Goal: Information Seeking & Learning: Learn about a topic

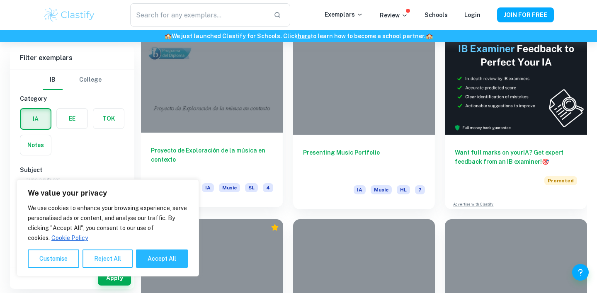
scroll to position [211, 0]
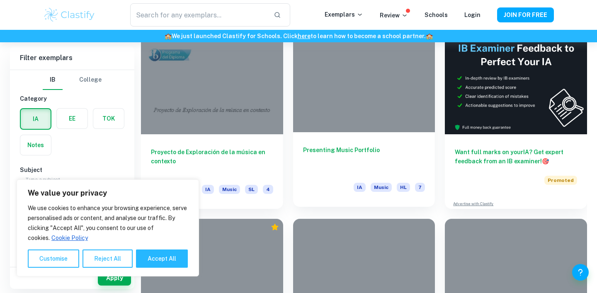
click at [327, 148] on h6 "Presenting Music Portfolio" at bounding box center [364, 159] width 122 height 27
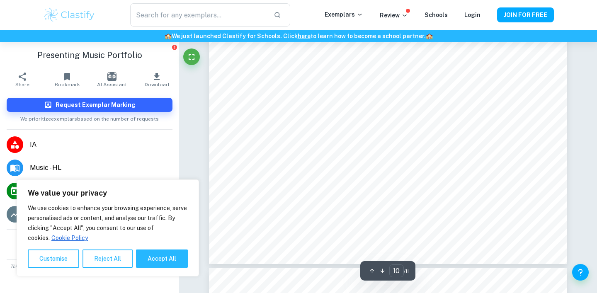
type input "11"
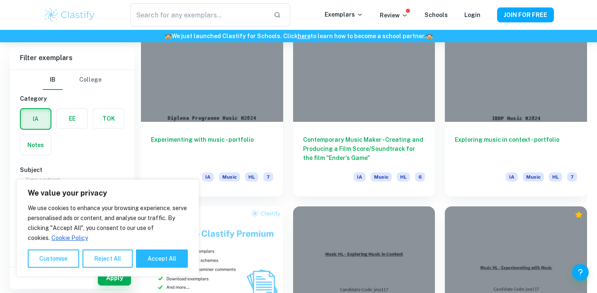
scroll to position [415, 0]
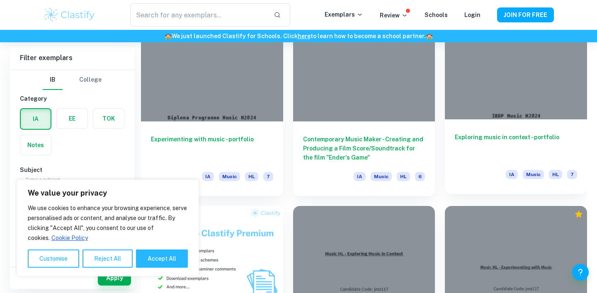
click at [525, 135] on h6 "Exploring music in context - portfolio" at bounding box center [516, 146] width 122 height 27
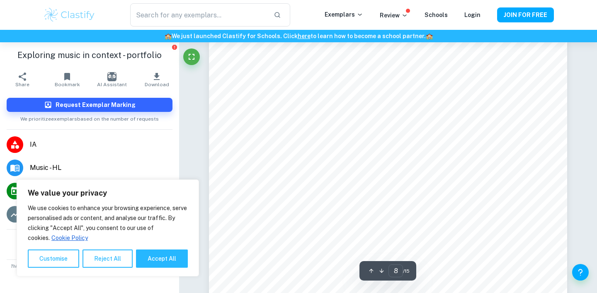
scroll to position [3698, 0]
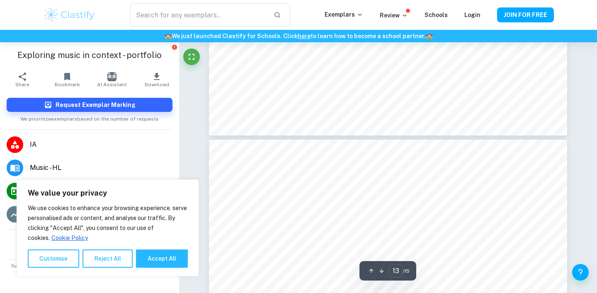
type input "14"
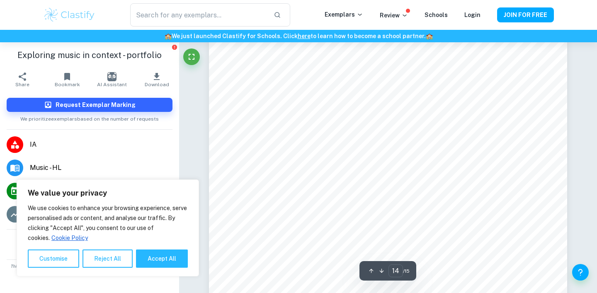
scroll to position [6881, 0]
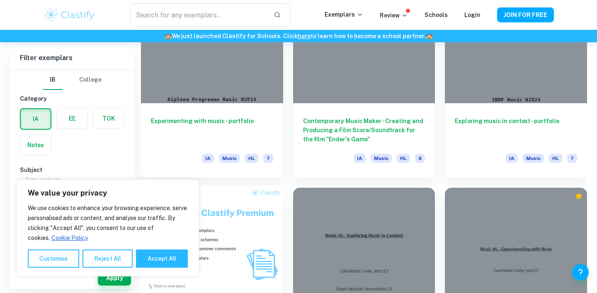
scroll to position [434, 0]
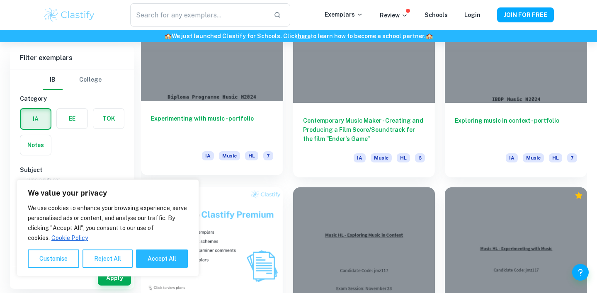
click at [222, 120] on h6 "Experimenting with music - portfolio" at bounding box center [212, 127] width 122 height 27
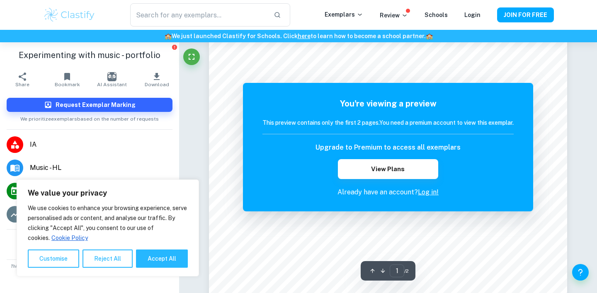
scroll to position [77, 0]
click at [365, 168] on button "View Plans" at bounding box center [388, 169] width 100 height 20
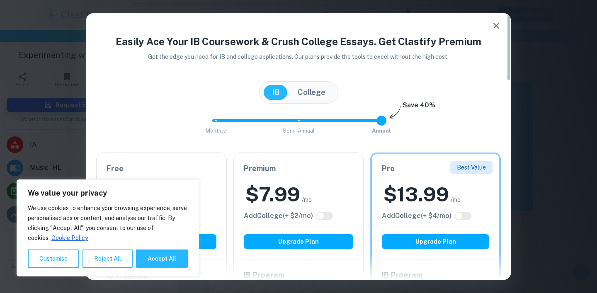
click at [498, 31] on button "button" at bounding box center [496, 25] width 17 height 17
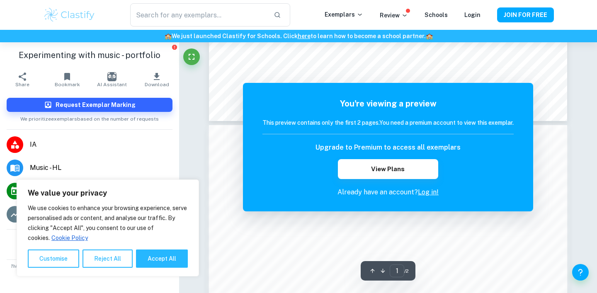
scroll to position [383, 0]
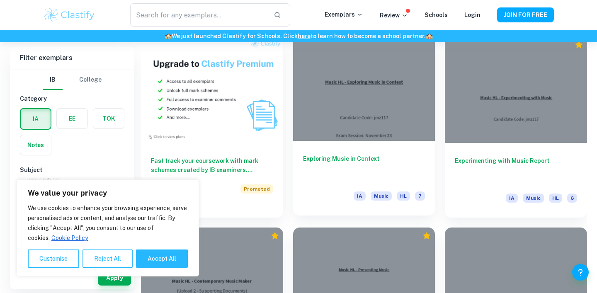
scroll to position [585, 0]
click at [400, 159] on h6 "Exploring Music in Context" at bounding box center [364, 167] width 122 height 27
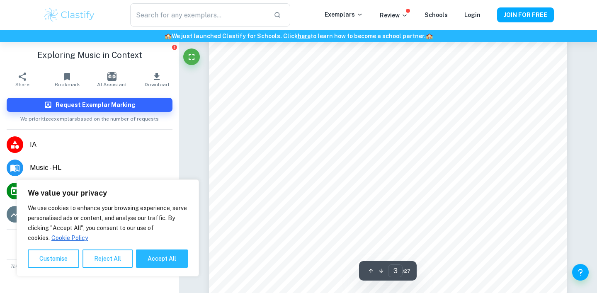
scroll to position [1152, 0]
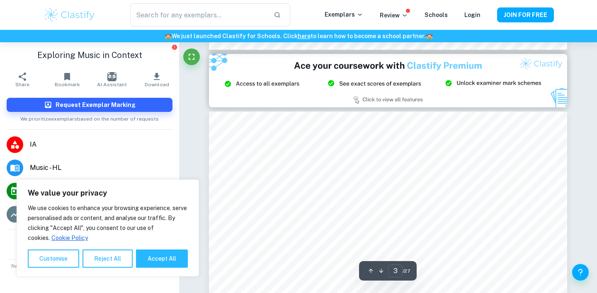
type input "2"
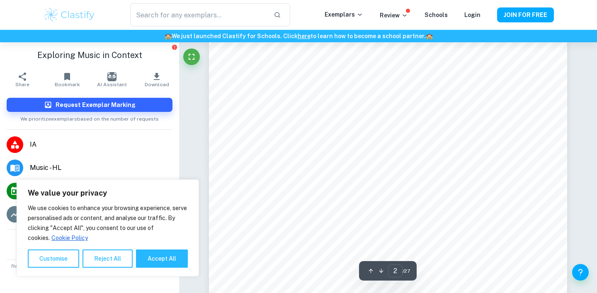
scroll to position [607, 0]
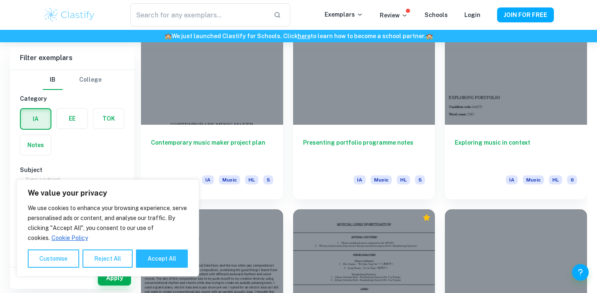
scroll to position [986, 0]
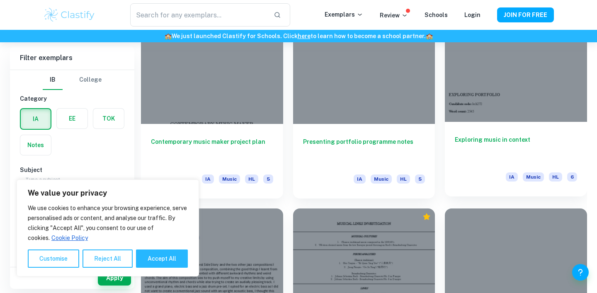
click at [479, 138] on h6 "Exploring music in context" at bounding box center [516, 148] width 122 height 27
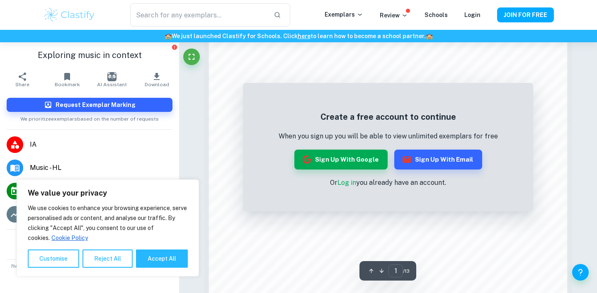
scroll to position [578, 0]
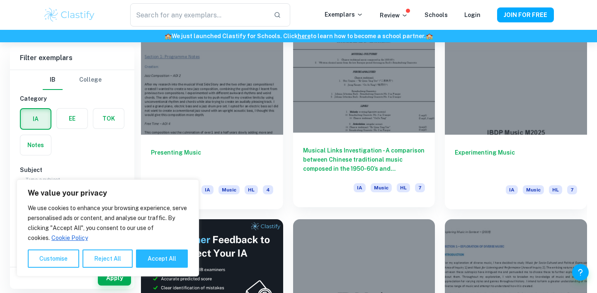
scroll to position [1167, 0]
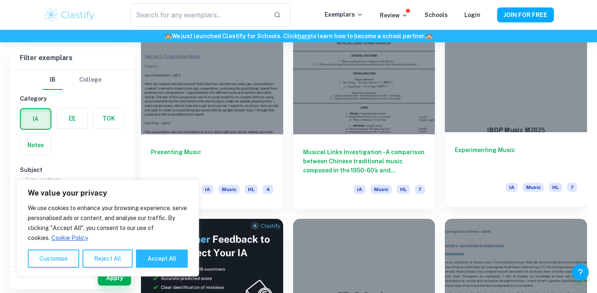
click at [498, 150] on h6 "Experimenting Music" at bounding box center [516, 159] width 122 height 27
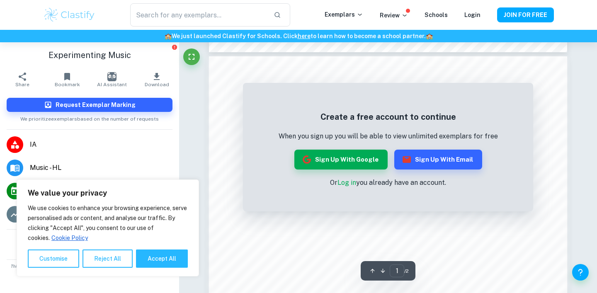
scroll to position [537, 0]
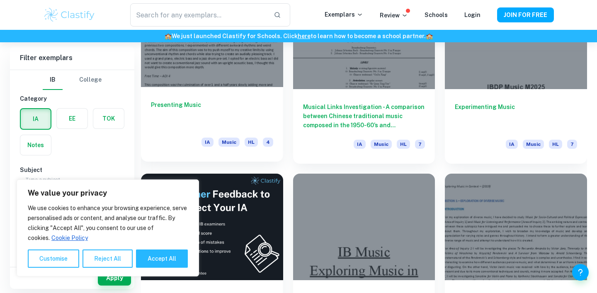
scroll to position [1274, 0]
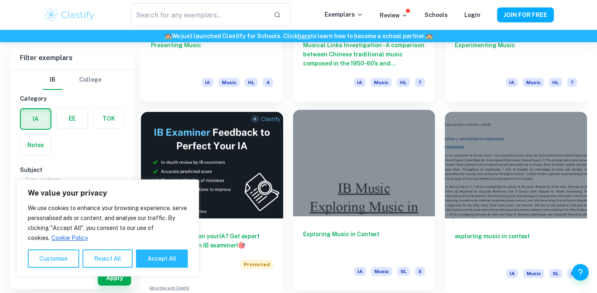
click at [367, 231] on h6 "Exploring Music in Context" at bounding box center [364, 243] width 122 height 27
